Goal: Task Accomplishment & Management: Manage account settings

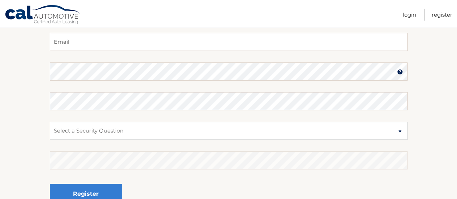
scroll to position [72, 0]
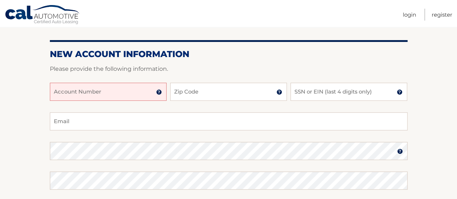
click at [115, 95] on input "Account Number" at bounding box center [108, 92] width 117 height 18
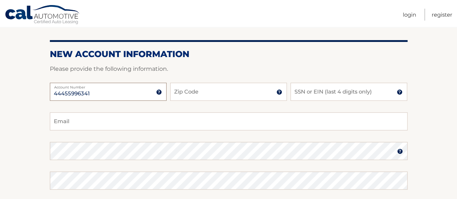
type input "44455996341"
click at [217, 99] on input "Zip Code" at bounding box center [228, 92] width 117 height 18
type input "8816"
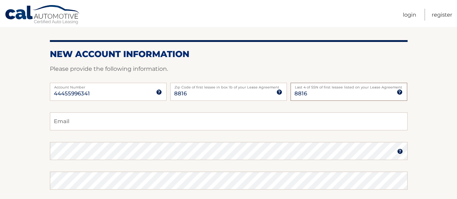
type input "8816"
type input "11771"
type input "[EMAIL_ADDRESS][DOMAIN_NAME]"
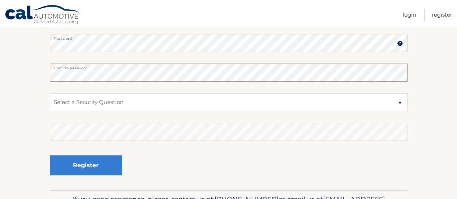
scroll to position [180, 0]
click at [182, 95] on select "Select a Security Question What was the name of your elementary school? What is…" at bounding box center [228, 102] width 357 height 18
select select "1"
click at [50, 93] on select "Select a Security Question What was the name of your elementary school? What is…" at bounding box center [228, 102] width 357 height 18
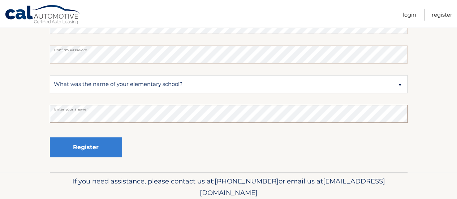
scroll to position [217, 0]
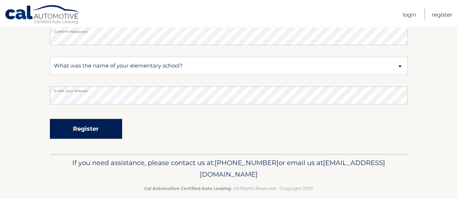
click at [92, 129] on button "Register" at bounding box center [86, 129] width 72 height 20
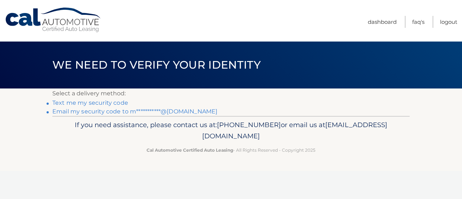
click at [182, 110] on link "**********" at bounding box center [134, 111] width 165 height 7
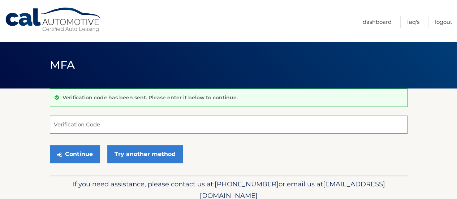
click at [133, 121] on input "Verification Code" at bounding box center [228, 125] width 357 height 18
paste input "650514"
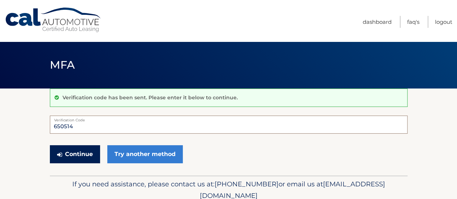
type input "650514"
click at [73, 150] on button "Continue" at bounding box center [75, 154] width 50 height 18
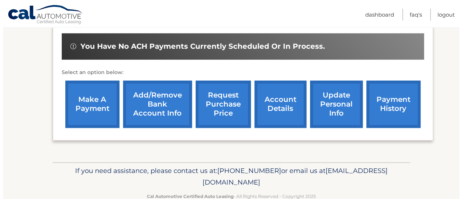
scroll to position [253, 0]
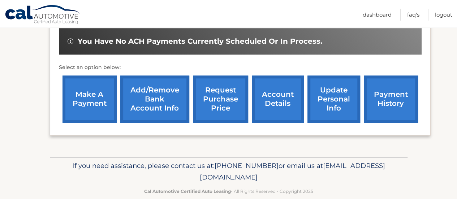
click at [223, 101] on link "request purchase price" at bounding box center [220, 98] width 55 height 47
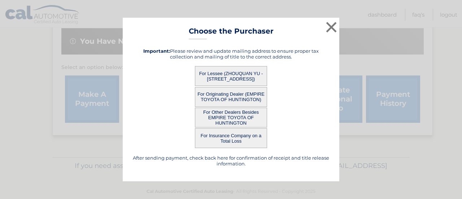
click at [249, 68] on button "For Lessee (ZHOUQUAN YU - [STREET_ADDRESS])" at bounding box center [231, 76] width 72 height 20
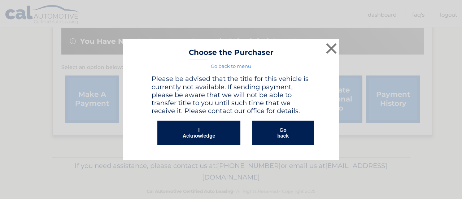
click at [219, 131] on button "I Acknowledge" at bounding box center [198, 133] width 83 height 25
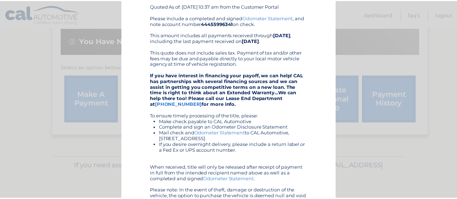
scroll to position [0, 0]
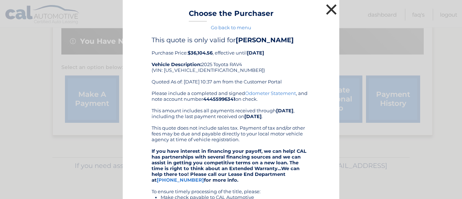
click at [329, 5] on button "×" at bounding box center [331, 9] width 14 height 14
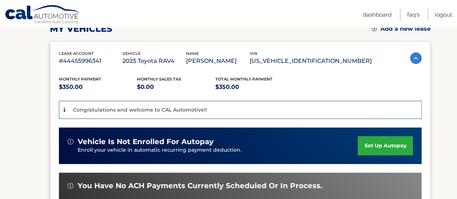
scroll to position [72, 0]
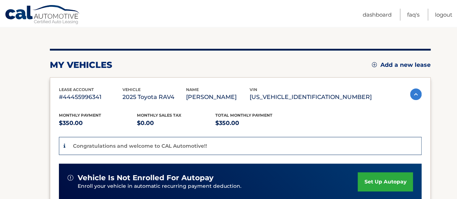
click at [386, 62] on link "Add a new lease" at bounding box center [400, 64] width 59 height 7
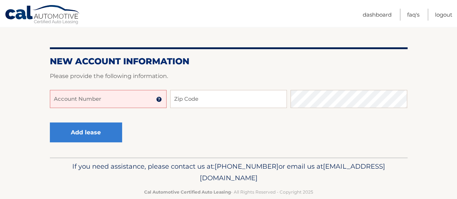
scroll to position [72, 0]
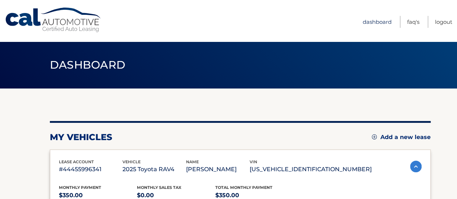
click at [369, 19] on link "Dashboard" at bounding box center [376, 22] width 29 height 12
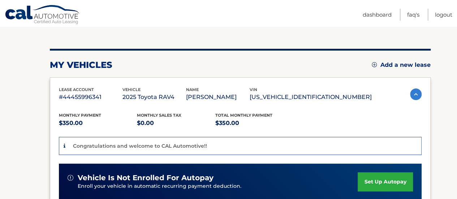
scroll to position [108, 0]
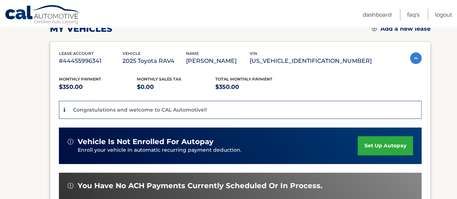
drag, startPoint x: 321, startPoint y: 60, endPoint x: 356, endPoint y: 60, distance: 34.7
click at [356, 60] on p "[US_VEHICLE_IDENTIFICATION_NUMBER]" at bounding box center [310, 61] width 122 height 10
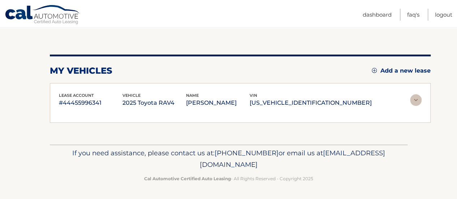
scroll to position [60, 0]
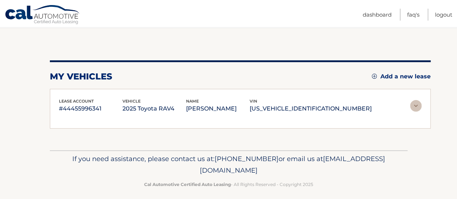
click at [336, 82] on div "You are registered for this site, but you haven't enrolled in online payments. …" at bounding box center [240, 94] width 380 height 68
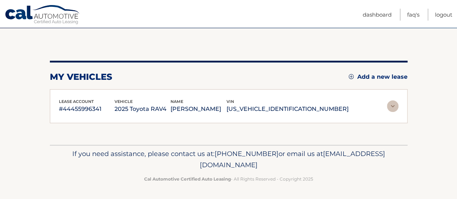
click at [391, 104] on img at bounding box center [393, 106] width 12 height 12
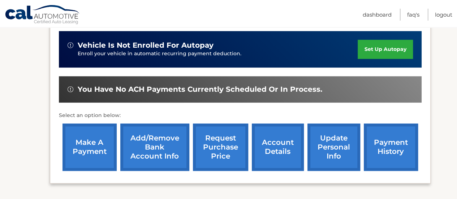
scroll to position [241, 0]
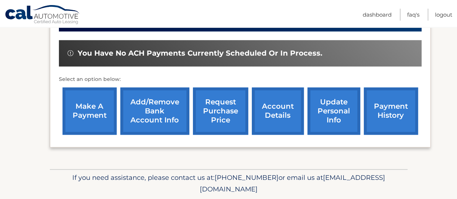
click at [277, 108] on link "account details" at bounding box center [278, 110] width 52 height 47
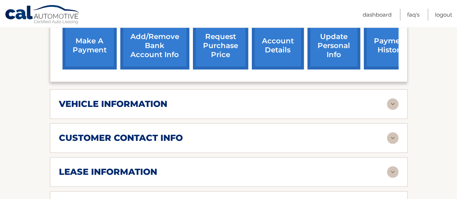
scroll to position [325, 0]
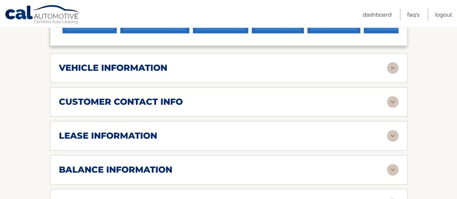
click at [251, 136] on div "lease information" at bounding box center [223, 135] width 328 height 11
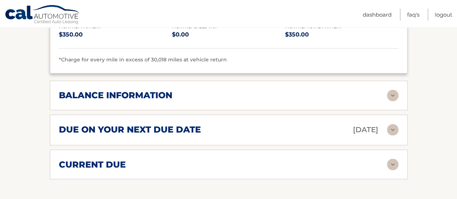
scroll to position [541, 0]
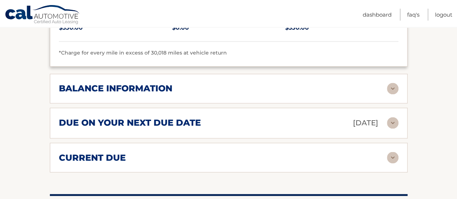
click at [383, 87] on div "balance information" at bounding box center [223, 88] width 328 height 11
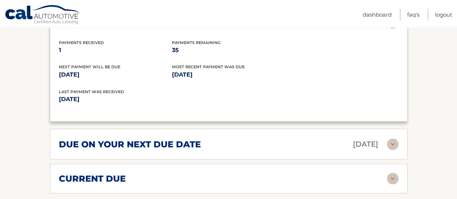
scroll to position [614, 0]
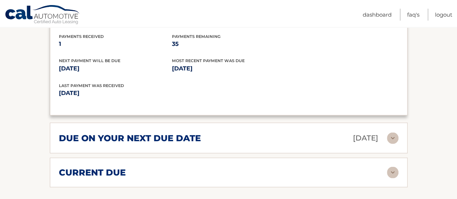
click at [390, 137] on img at bounding box center [393, 138] width 12 height 12
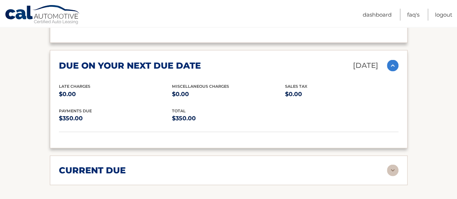
scroll to position [722, 0]
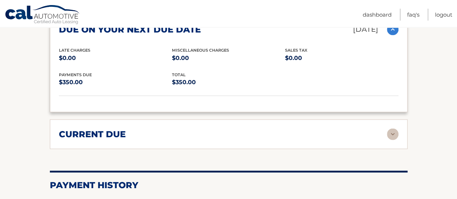
click at [386, 133] on div "current due" at bounding box center [223, 134] width 328 height 11
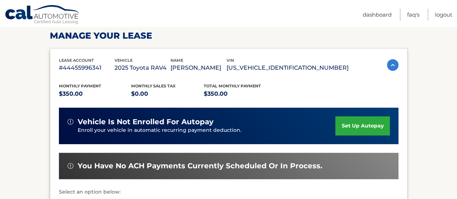
scroll to position [108, 0]
